Goal: Ask a question

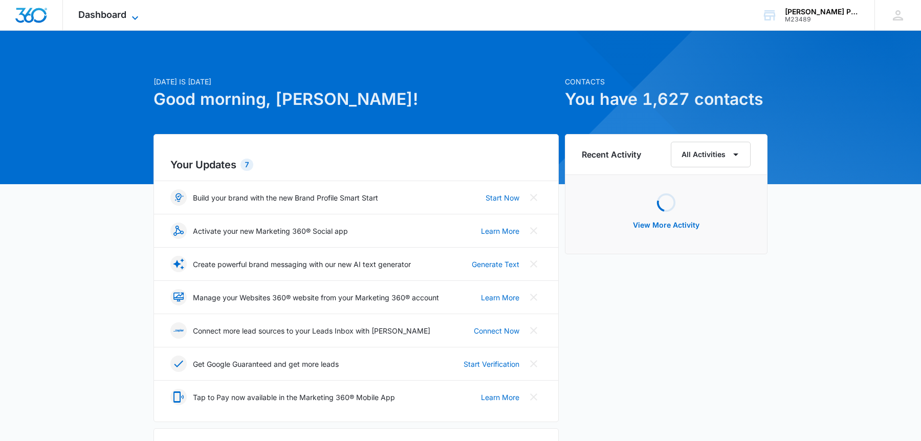
click at [112, 13] on span "Dashboard" at bounding box center [102, 14] width 48 height 11
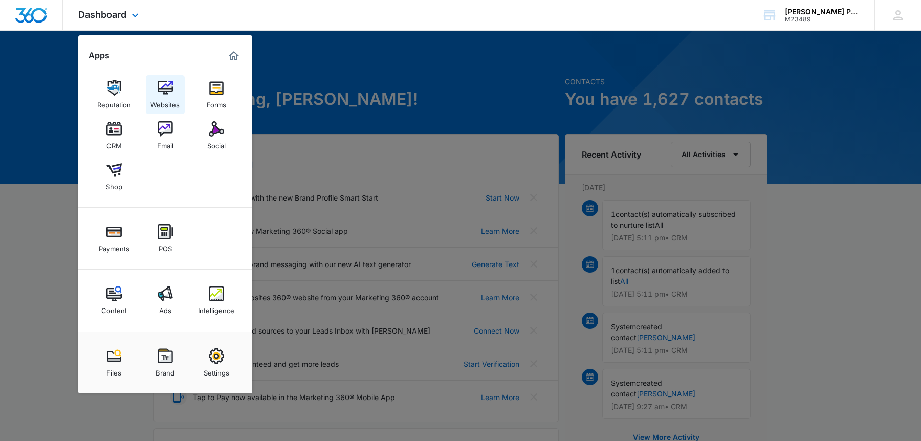
click at [161, 98] on div "Websites" at bounding box center [164, 102] width 29 height 13
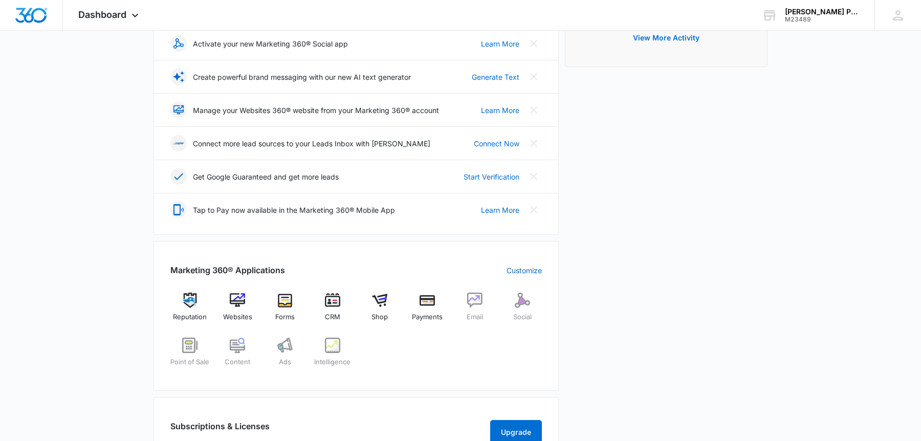
scroll to position [475, 0]
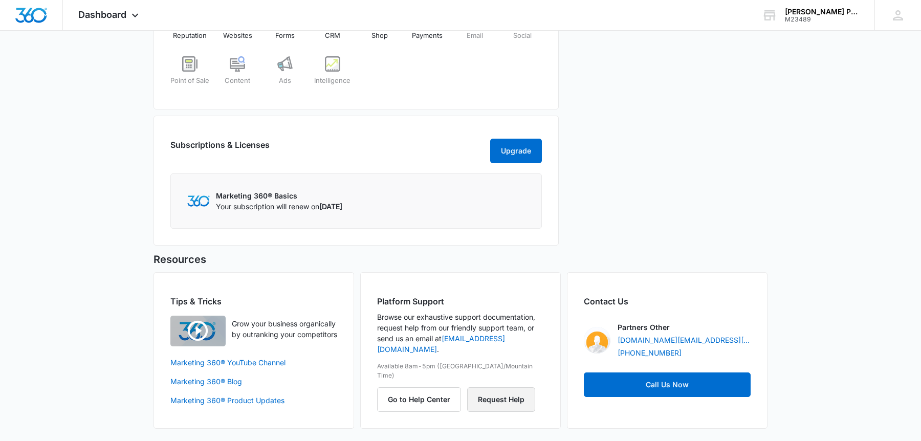
click at [512, 387] on button "Request Help" at bounding box center [501, 399] width 68 height 25
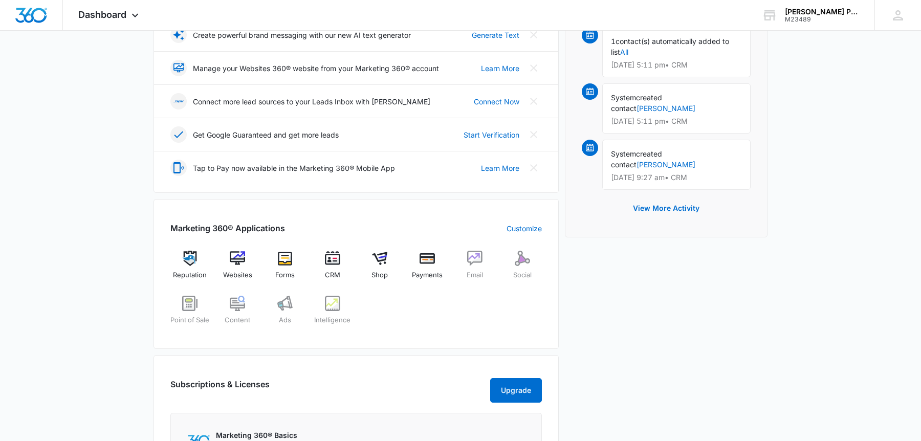
scroll to position [40, 0]
